Goal: Information Seeking & Learning: Understand process/instructions

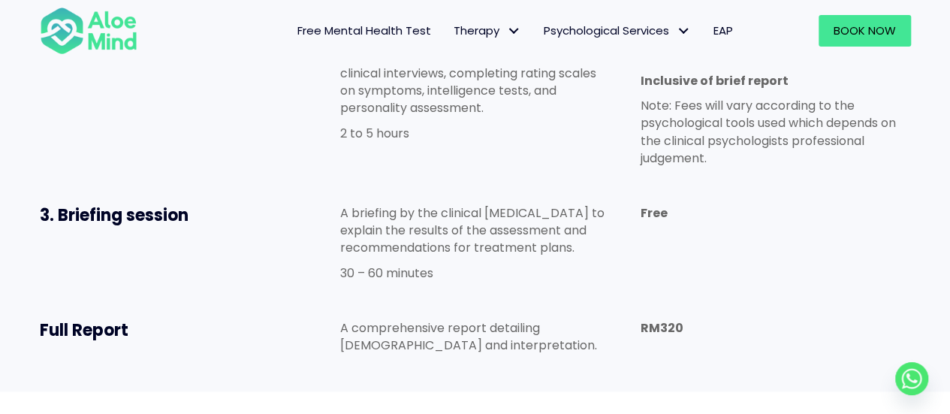
scroll to position [1126, 0]
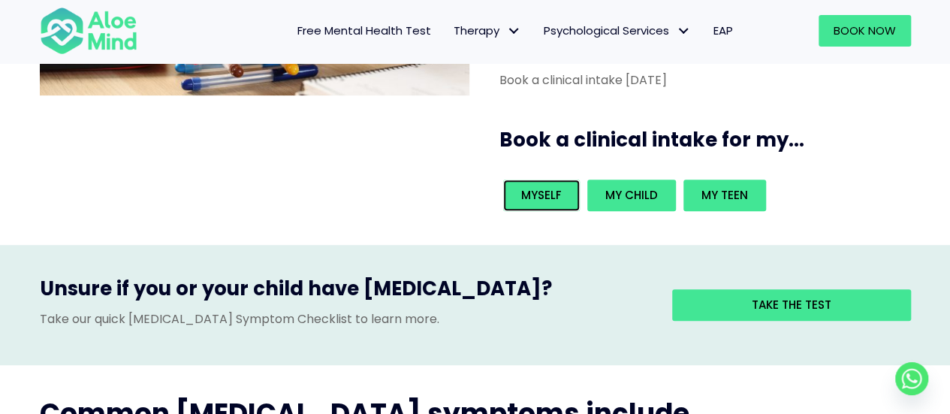
scroll to position [300, 0]
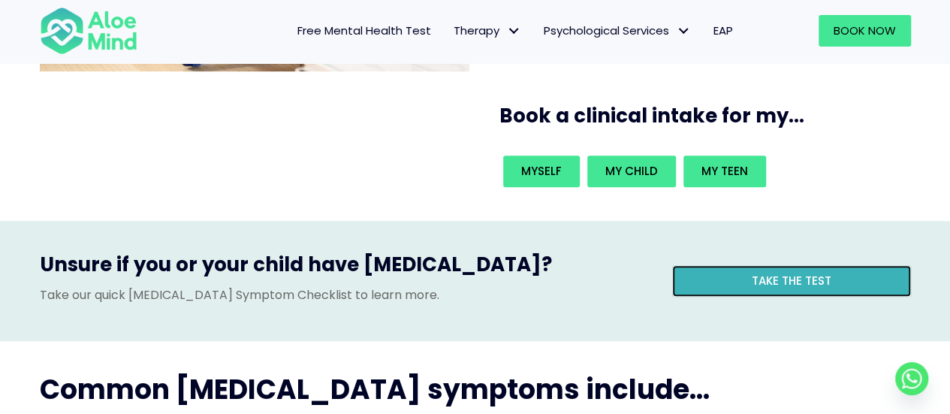
click at [738, 265] on link "Take the test" at bounding box center [791, 281] width 239 height 32
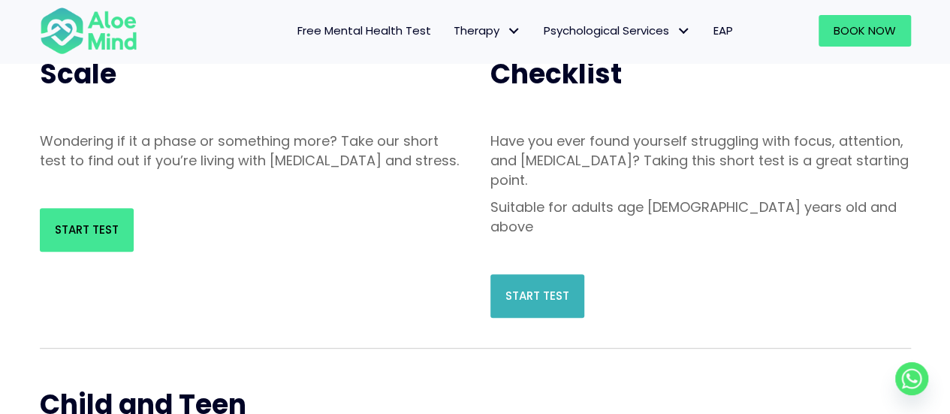
scroll to position [150, 0]
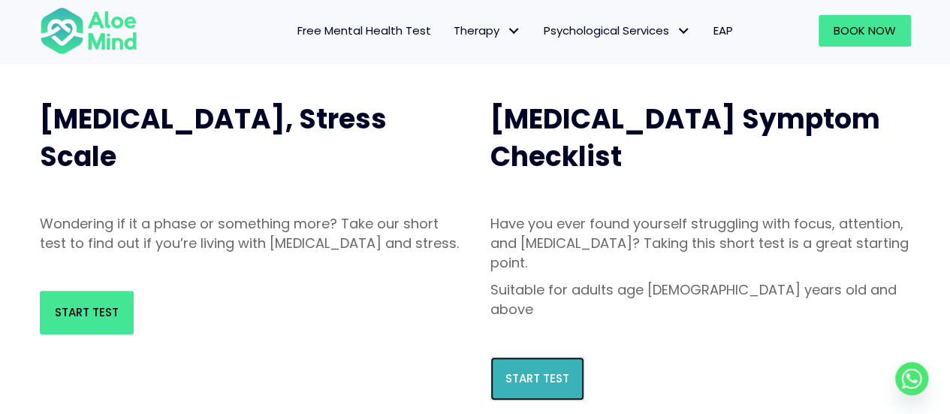
click at [531, 370] on span "Start Test" at bounding box center [537, 378] width 64 height 16
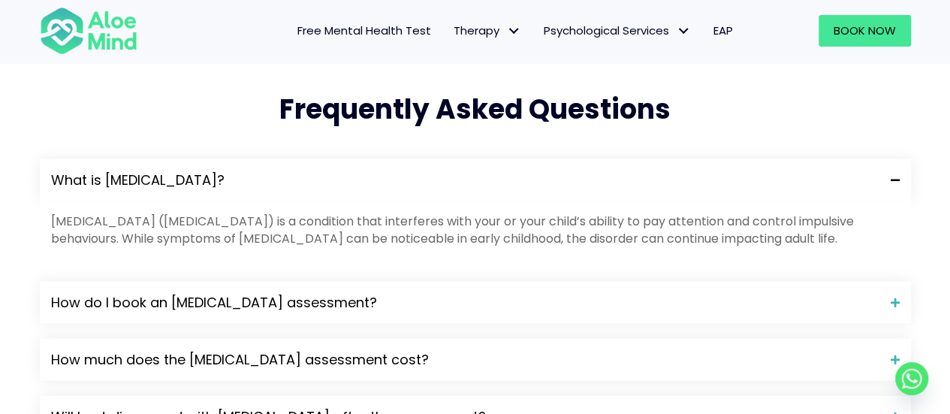
scroll to position [1576, 0]
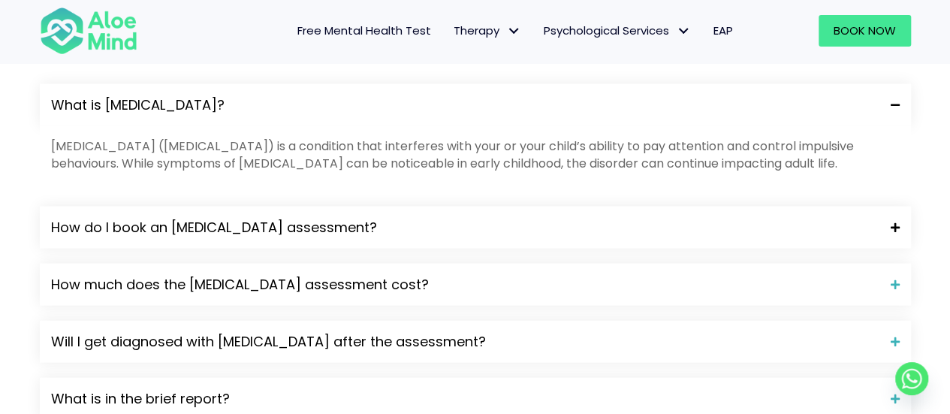
click at [303, 206] on div "How do I book an [MEDICAL_DATA] assessment?" at bounding box center [475, 227] width 871 height 42
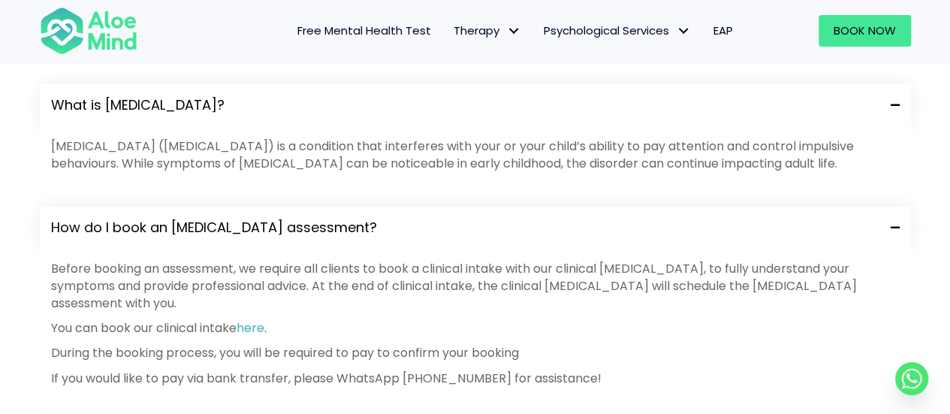
click at [303, 218] on span "How do I book an [MEDICAL_DATA] assessment?" at bounding box center [465, 228] width 828 height 20
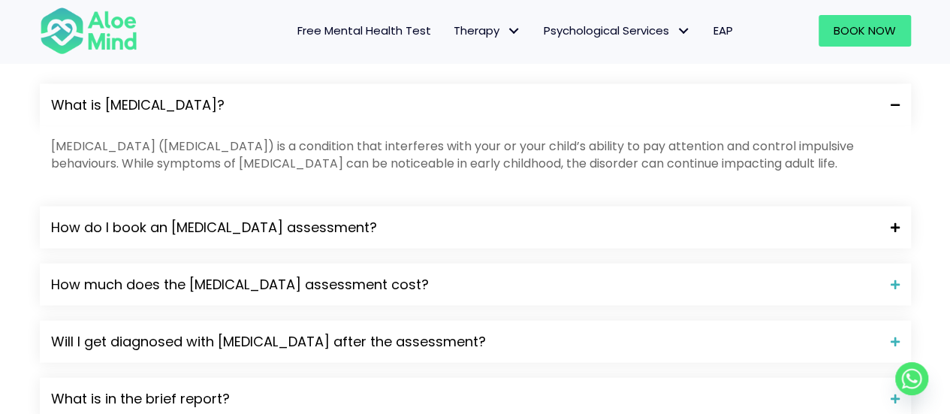
click at [309, 206] on div "How do I book an [MEDICAL_DATA] assessment?" at bounding box center [475, 227] width 871 height 42
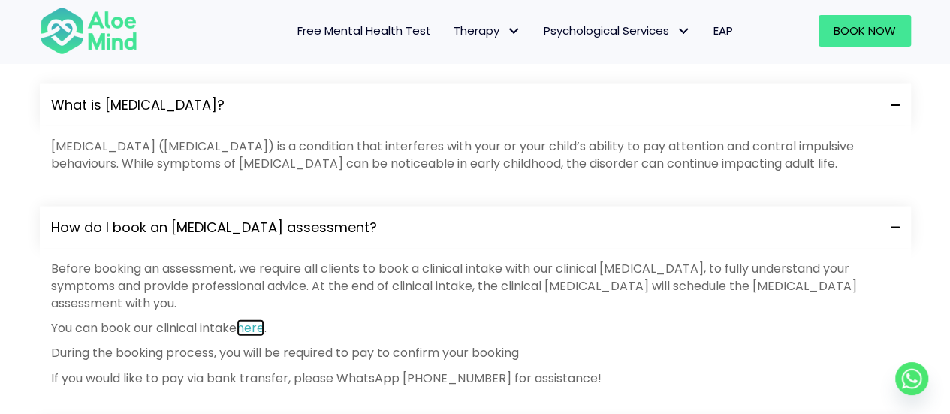
click at [264, 319] on link "here" at bounding box center [250, 327] width 28 height 17
